Goal: Task Accomplishment & Management: Manage account settings

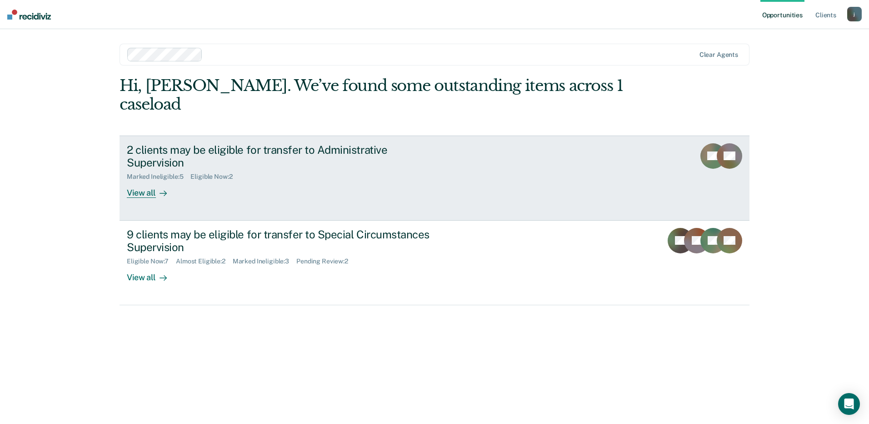
click at [338, 143] on div "2 clients may be eligible for transfer to Administrative Supervision" at bounding box center [286, 156] width 319 height 26
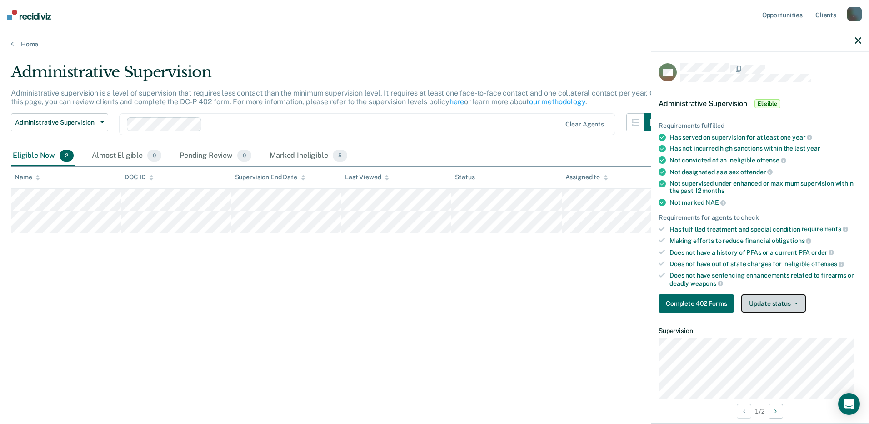
click at [768, 300] on button "Update status" at bounding box center [774, 303] width 64 height 18
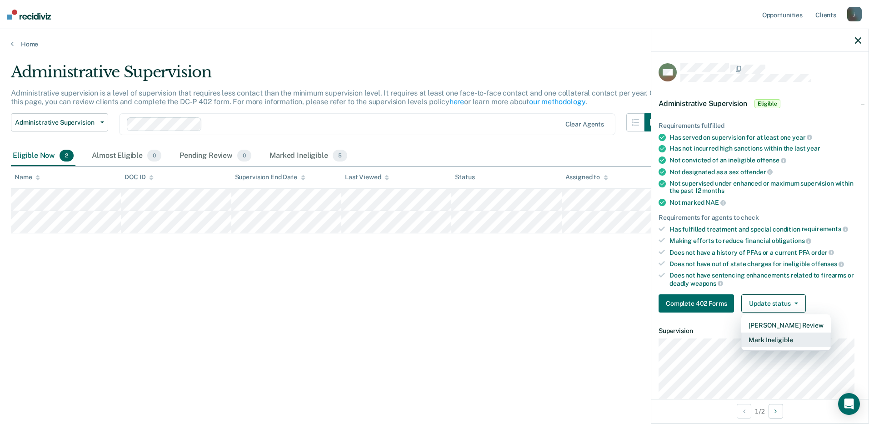
click at [774, 340] on button "Mark Ineligible" at bounding box center [786, 339] width 89 height 15
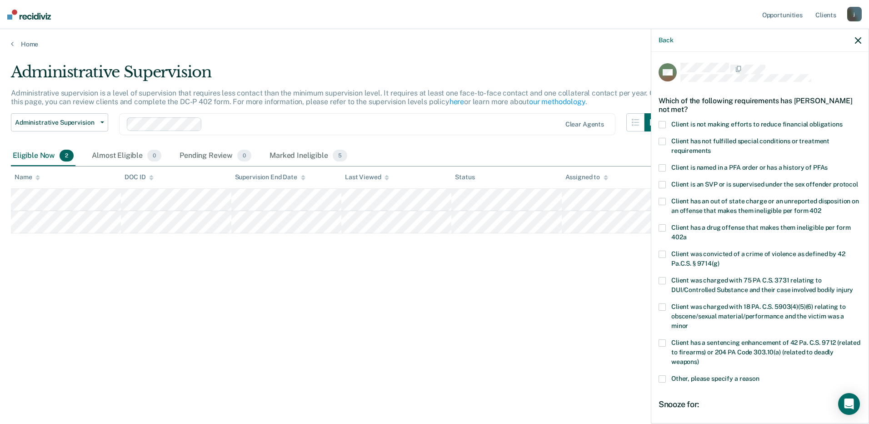
click at [661, 141] on span at bounding box center [662, 141] width 7 height 7
click at [711, 147] on input "Client has not fulfilled special conditions or treatment requirements" at bounding box center [711, 147] width 0 height 0
click at [662, 382] on span at bounding box center [662, 378] width 7 height 7
click at [760, 375] on input "Other, please specify a reason" at bounding box center [760, 375] width 0 height 0
click at [683, 406] on label "Enter at least 3 characters 0 / 1600" at bounding box center [760, 401] width 201 height 10
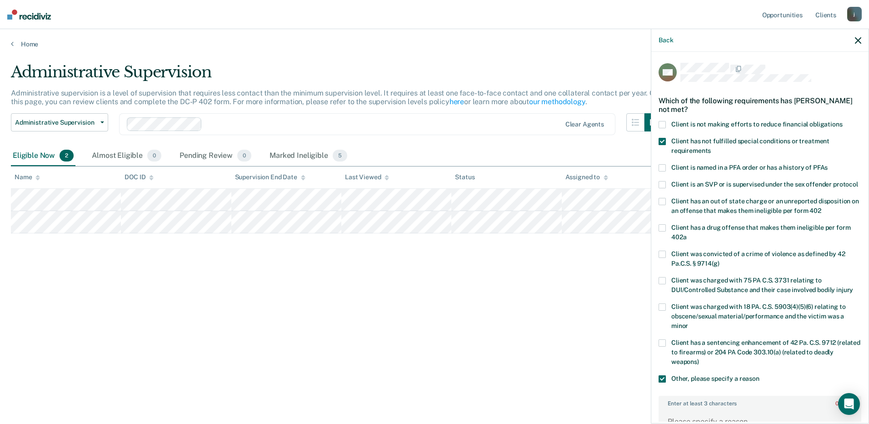
click at [683, 409] on textarea "Enter at least 3 characters 0 / 1600" at bounding box center [760, 426] width 201 height 34
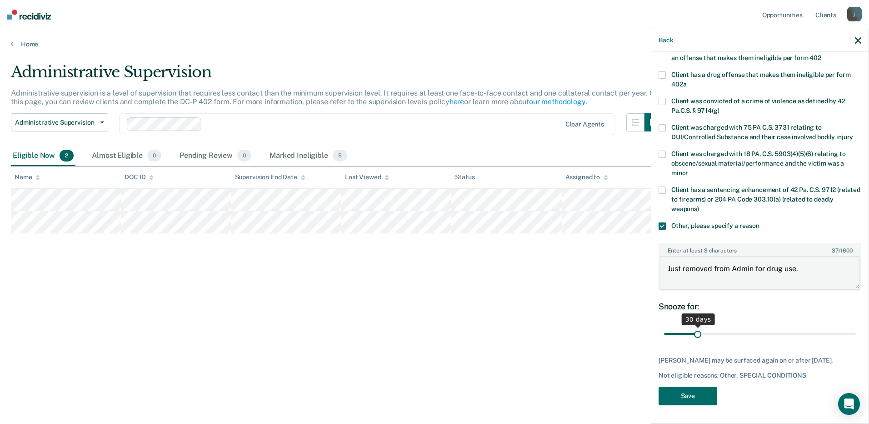
type textarea "Just removed from Admin for drug use."
drag, startPoint x: 698, startPoint y: 334, endPoint x: 849, endPoint y: 331, distance: 150.5
type input "180"
click at [849, 331] on input "range" at bounding box center [760, 334] width 192 height 16
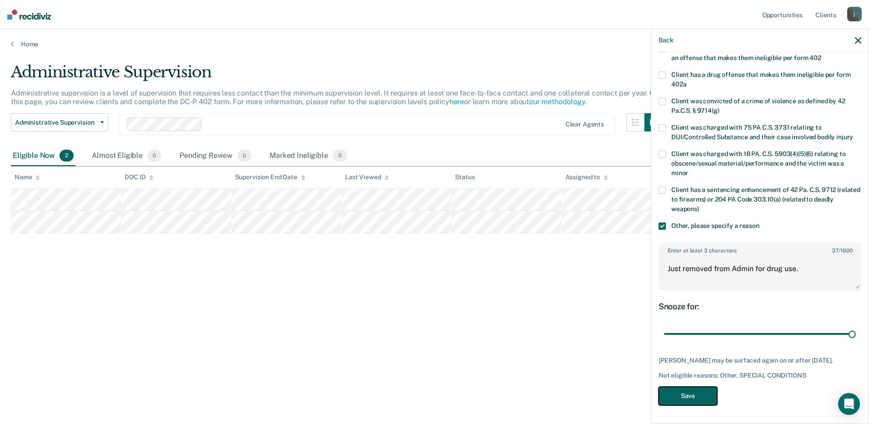
click at [705, 395] on button "Save" at bounding box center [688, 395] width 59 height 19
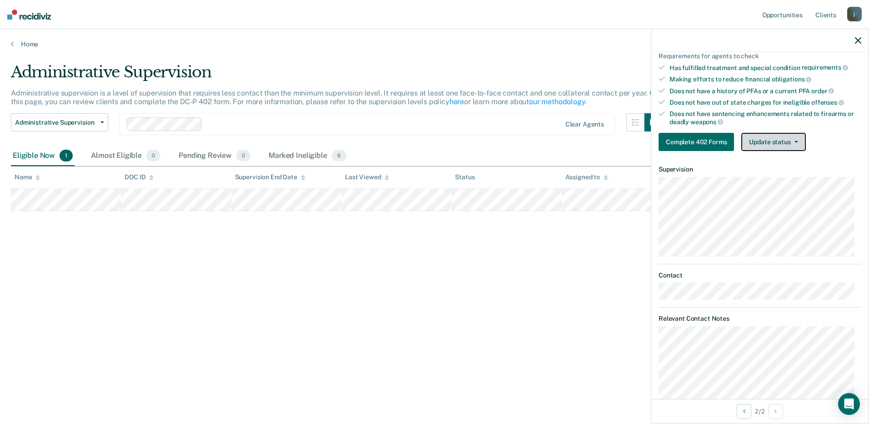
click at [760, 144] on button "Update status" at bounding box center [774, 142] width 64 height 18
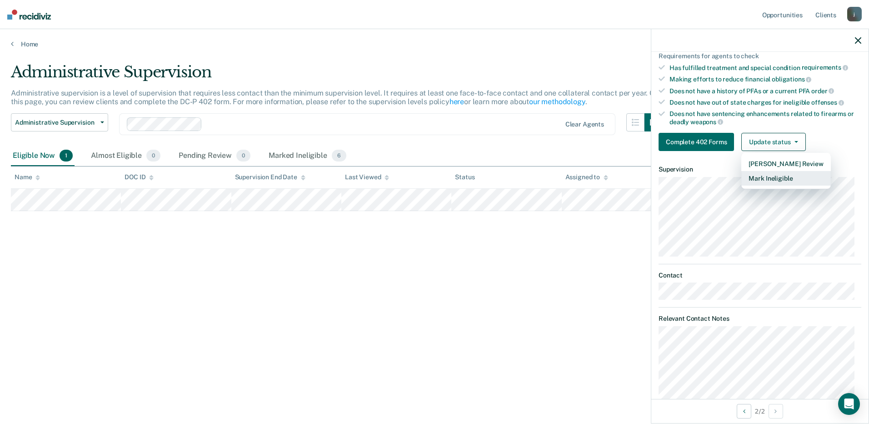
click at [764, 178] on button "Mark Ineligible" at bounding box center [786, 178] width 89 height 15
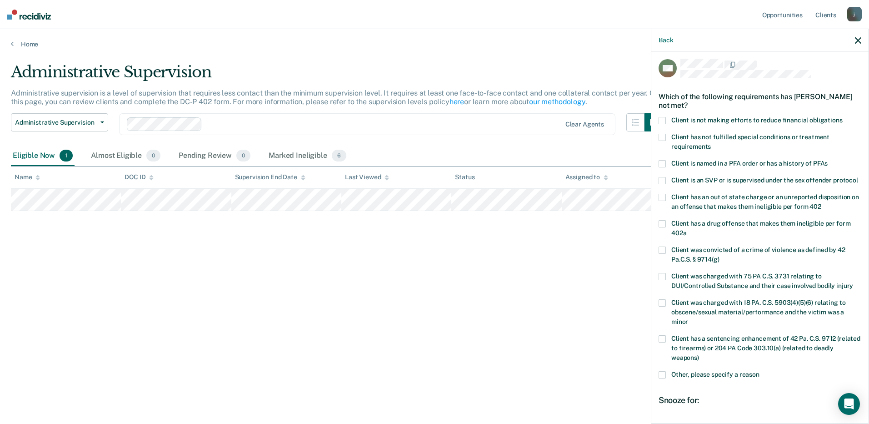
scroll to position [0, 0]
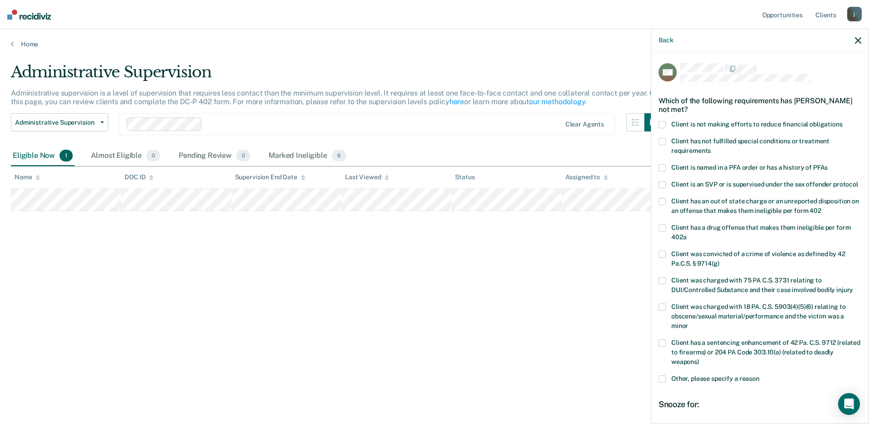
click at [663, 141] on span at bounding box center [662, 141] width 7 height 7
click at [711, 147] on input "Client has not fulfilled special conditions or treatment requirements" at bounding box center [711, 147] width 0 height 0
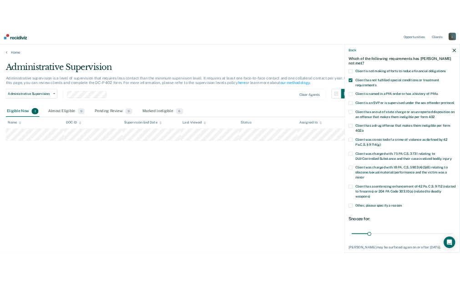
scroll to position [106, 0]
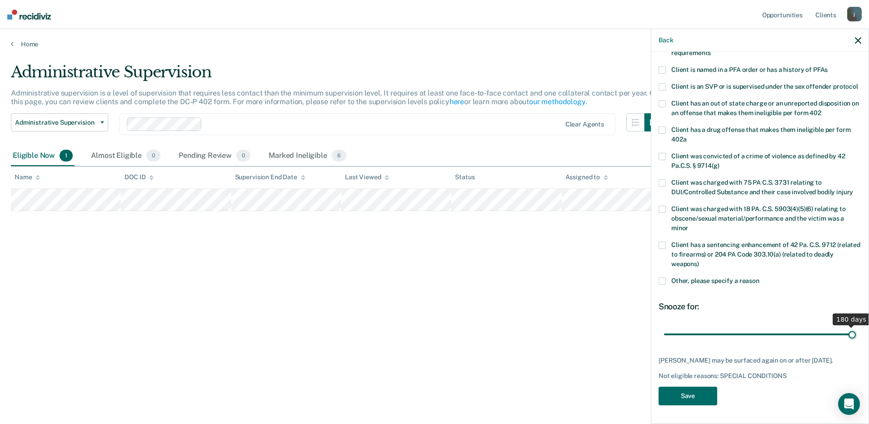
drag, startPoint x: 696, startPoint y: 335, endPoint x: 862, endPoint y: 341, distance: 166.1
type input "180"
click at [856, 341] on input "range" at bounding box center [760, 334] width 192 height 16
click at [700, 399] on button "Save" at bounding box center [688, 395] width 59 height 19
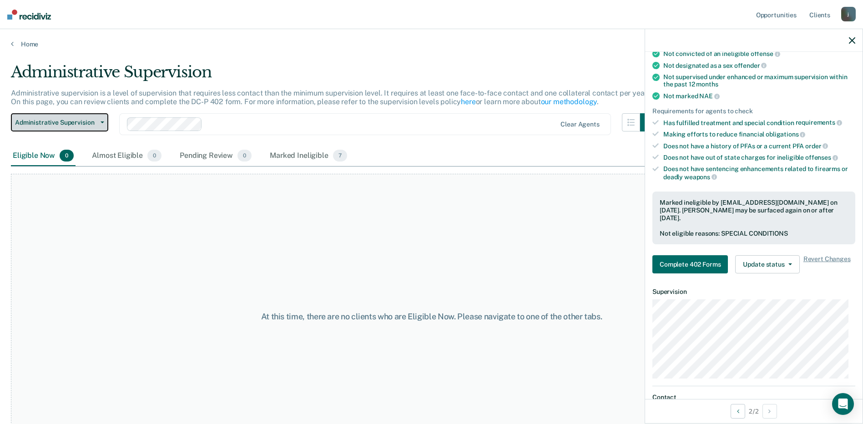
click at [100, 124] on button "Administrative Supervision" at bounding box center [59, 122] width 97 height 18
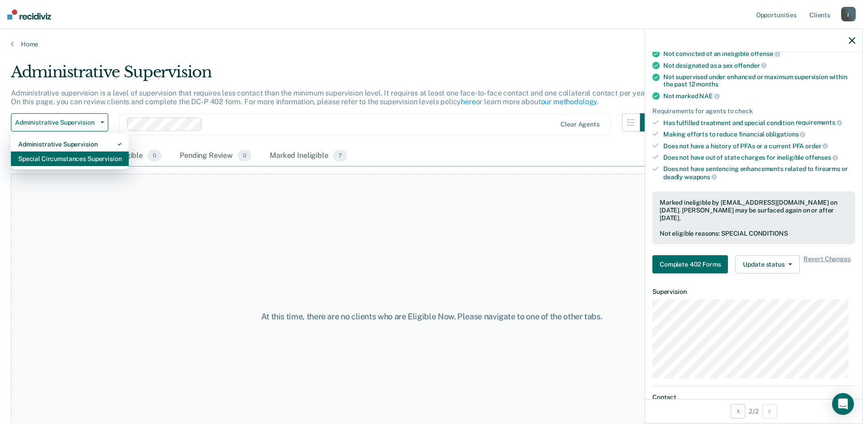
click at [77, 160] on div "Special Circumstances Supervision" at bounding box center [69, 158] width 103 height 15
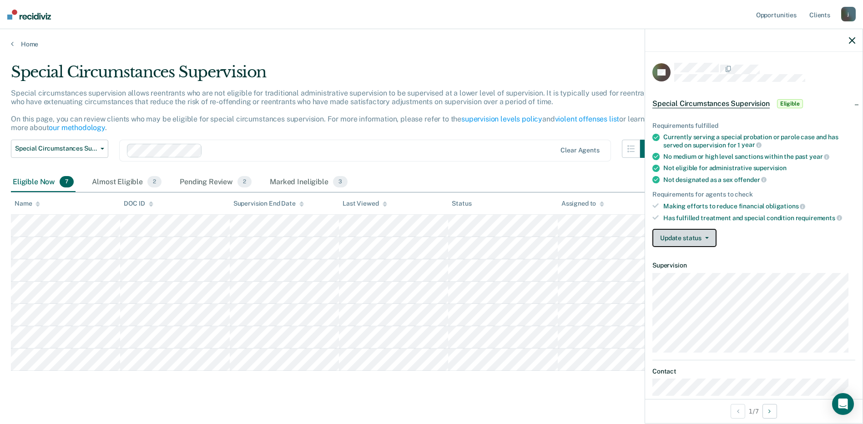
click at [699, 240] on button "Update status" at bounding box center [684, 238] width 64 height 18
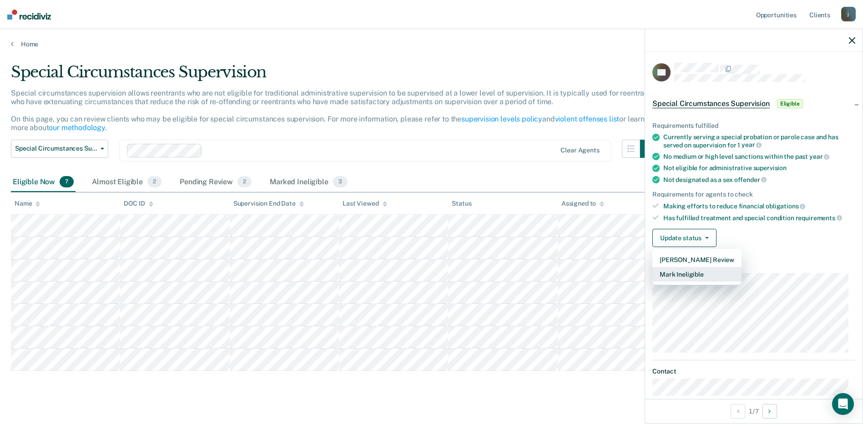
click at [692, 273] on button "Mark Ineligible" at bounding box center [696, 274] width 89 height 15
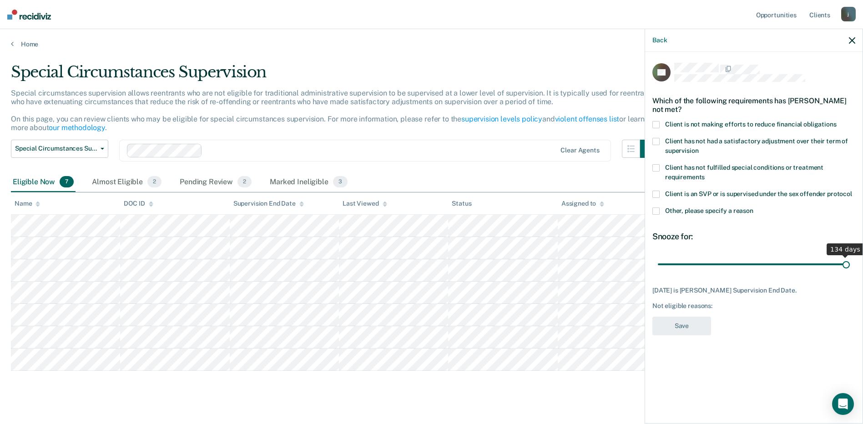
drag, startPoint x: 700, startPoint y: 263, endPoint x: 871, endPoint y: 275, distance: 170.9
type input "134"
click at [849, 272] on input "range" at bounding box center [753, 264] width 192 height 16
drag, startPoint x: 845, startPoint y: 263, endPoint x: 852, endPoint y: 262, distance: 6.8
click at [849, 262] on input "range" at bounding box center [753, 264] width 192 height 16
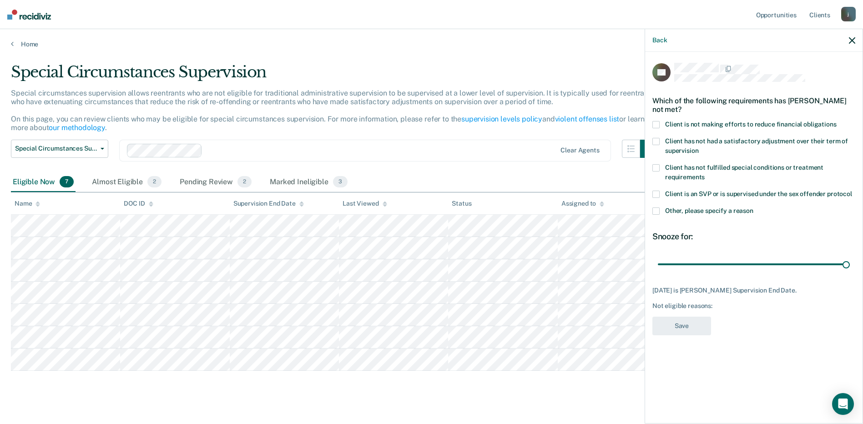
click at [852, 263] on div "134 days" at bounding box center [753, 264] width 203 height 16
click at [654, 122] on span at bounding box center [655, 124] width 7 height 7
click at [836, 121] on input "Client is not making efforts to reduce financial obligations" at bounding box center [836, 121] width 0 height 0
click at [670, 326] on button "Save" at bounding box center [681, 325] width 59 height 19
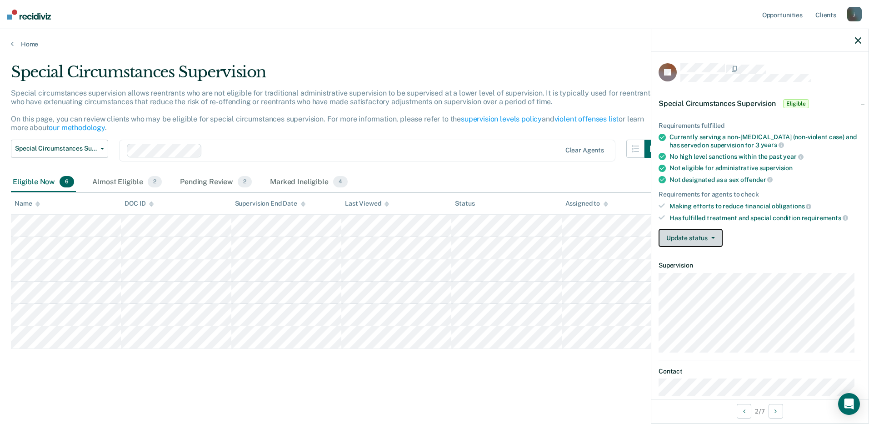
click at [681, 235] on button "Update status" at bounding box center [691, 238] width 64 height 18
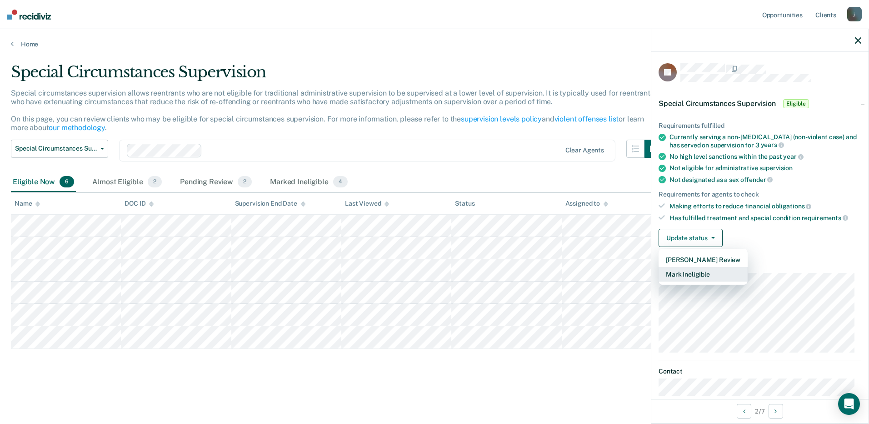
click at [687, 273] on button "Mark Ineligible" at bounding box center [703, 274] width 89 height 15
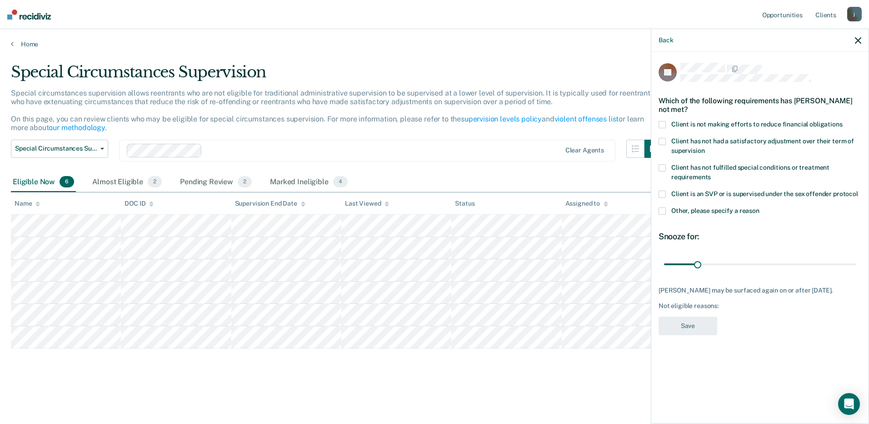
click at [663, 122] on span at bounding box center [662, 124] width 7 height 7
click at [843, 121] on input "Client is not making efforts to reduce financial obligations" at bounding box center [843, 121] width 0 height 0
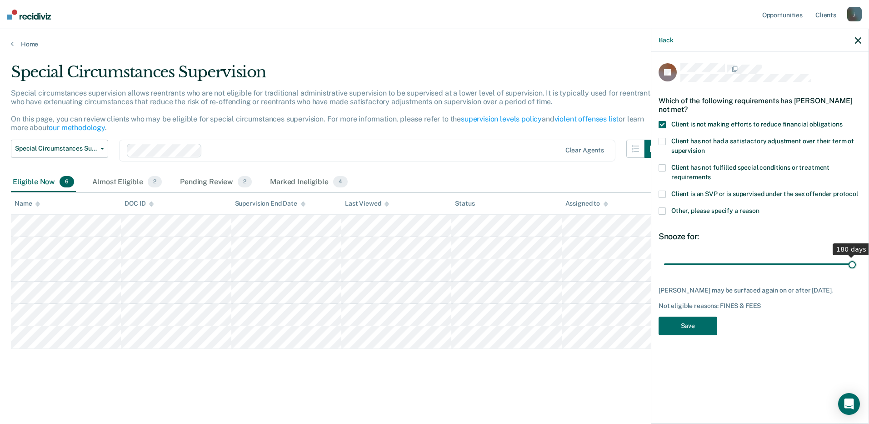
drag, startPoint x: 697, startPoint y: 262, endPoint x: 862, endPoint y: 263, distance: 165.1
type input "180"
click at [856, 263] on input "range" at bounding box center [760, 264] width 192 height 16
click at [703, 328] on button "Save" at bounding box center [688, 325] width 59 height 19
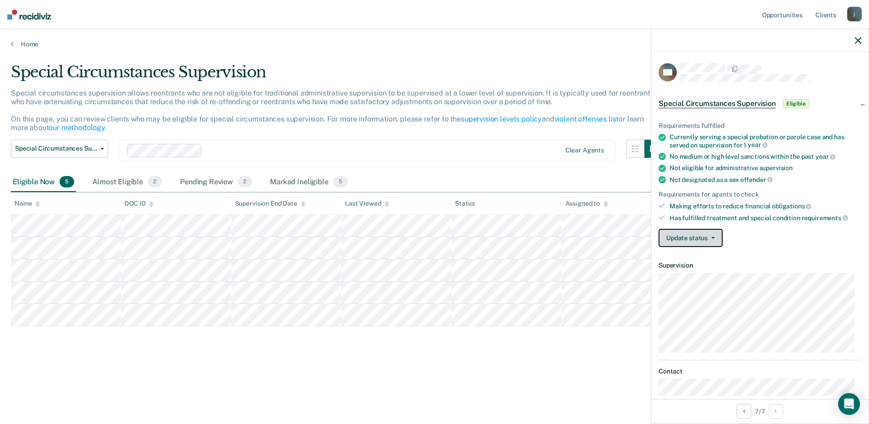
click at [716, 240] on button "Update status" at bounding box center [691, 238] width 64 height 18
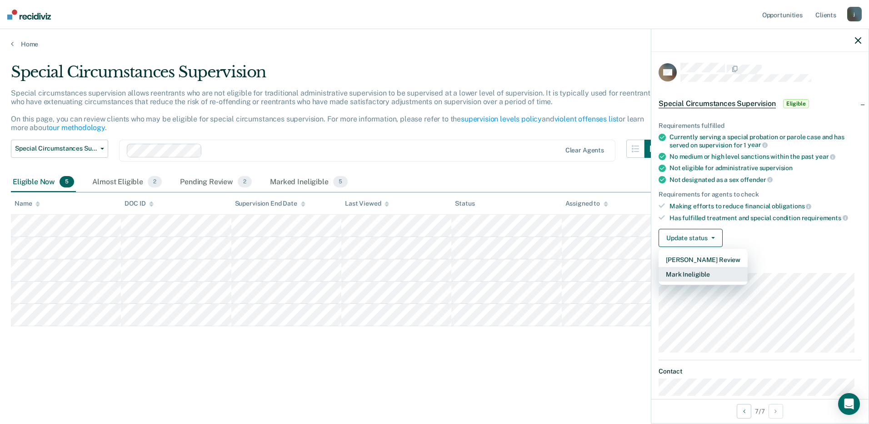
click at [706, 275] on button "Mark Ineligible" at bounding box center [703, 274] width 89 height 15
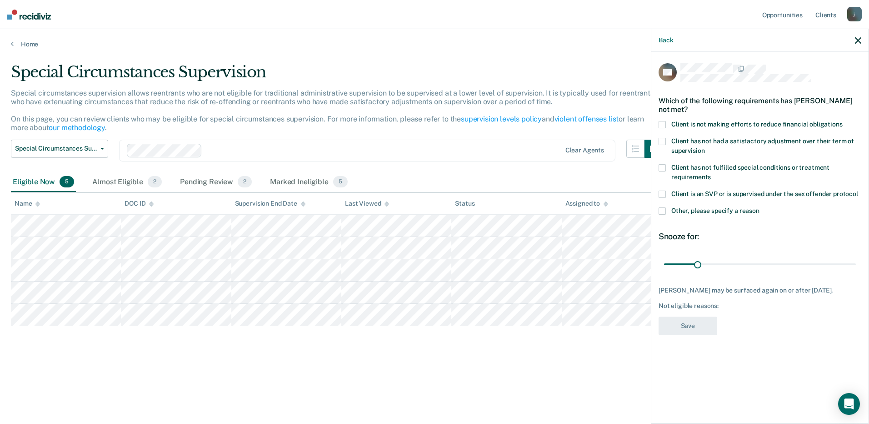
click at [664, 124] on span at bounding box center [662, 124] width 7 height 7
click at [843, 121] on input "Client is not making efforts to reduce financial obligations" at bounding box center [843, 121] width 0 height 0
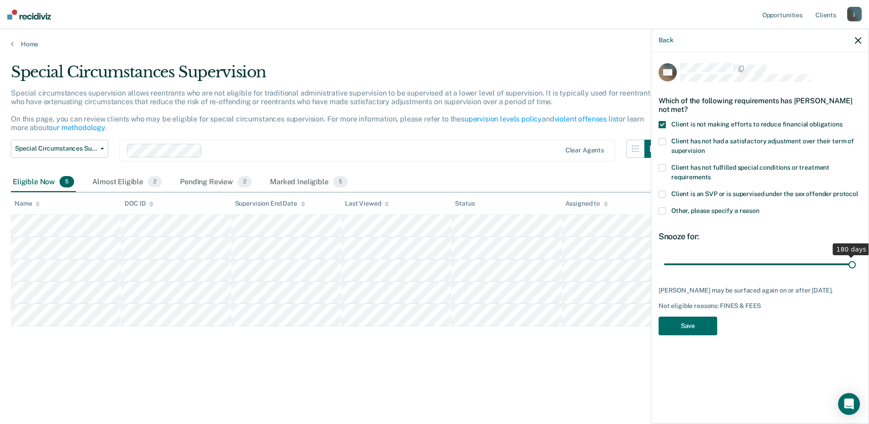
drag, startPoint x: 698, startPoint y: 265, endPoint x: 863, endPoint y: 277, distance: 165.1
type input "180"
click at [856, 272] on input "range" at bounding box center [760, 264] width 192 height 16
click at [686, 328] on button "Save" at bounding box center [688, 325] width 59 height 19
